Goal: Go to known website: Access a specific website the user already knows

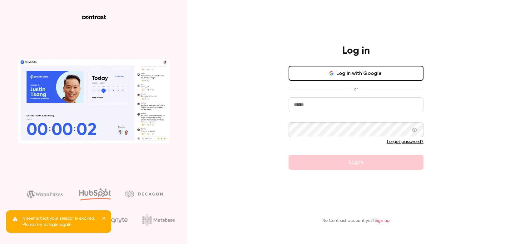
click at [341, 72] on button "Log in with Google" at bounding box center [356, 73] width 135 height 15
